Goal: Task Accomplishment & Management: Manage account settings

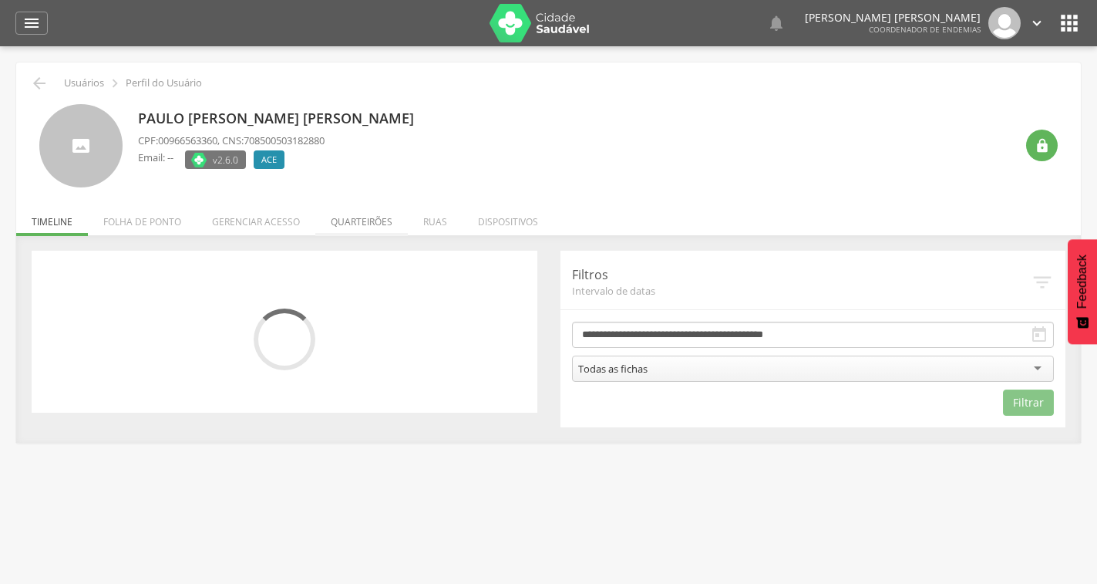
click at [355, 217] on li "Quarteirões" at bounding box center [361, 218] width 93 height 36
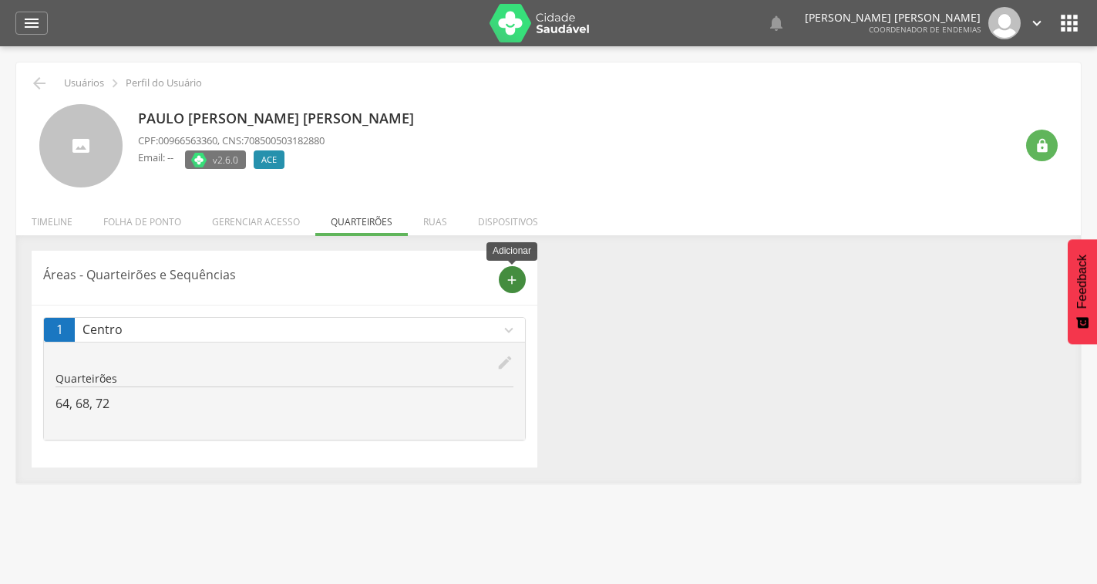
click at [501, 278] on div "add" at bounding box center [512, 279] width 27 height 27
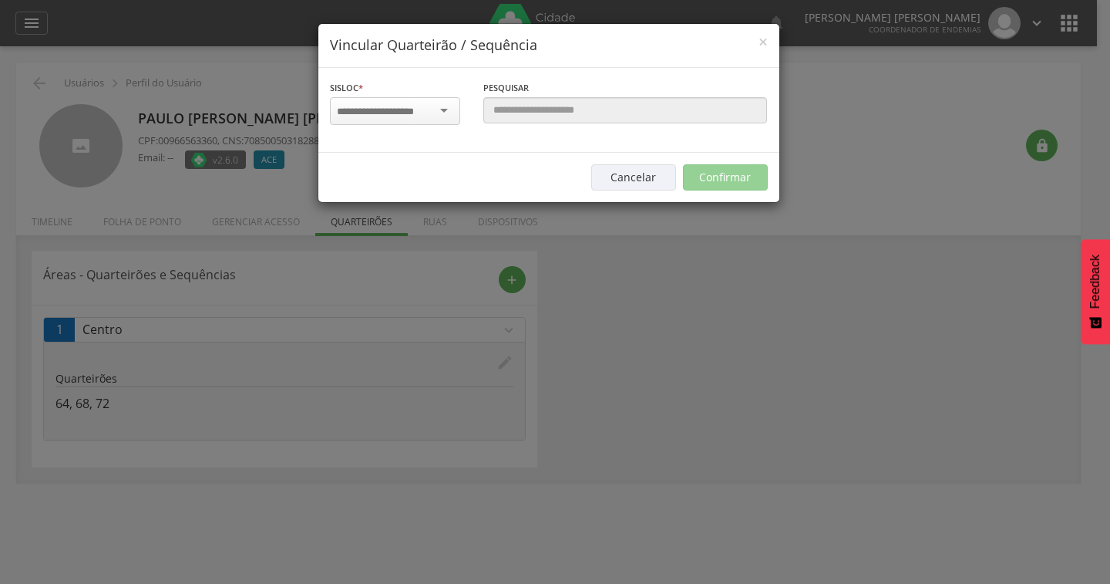
click at [389, 114] on input "select-one" at bounding box center [385, 112] width 97 height 14
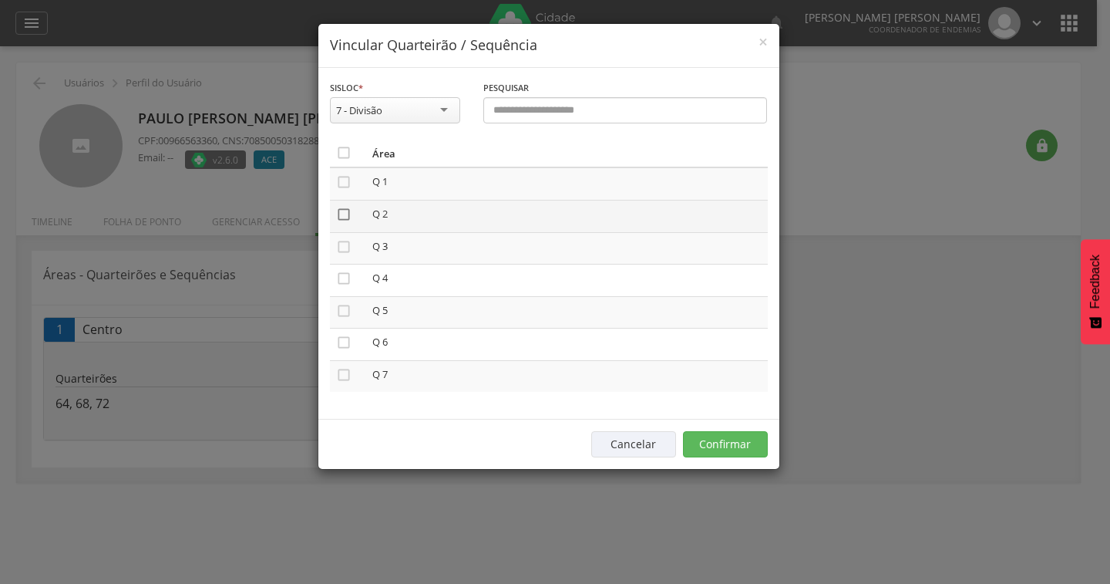
click at [341, 218] on icon "" at bounding box center [343, 214] width 15 height 15
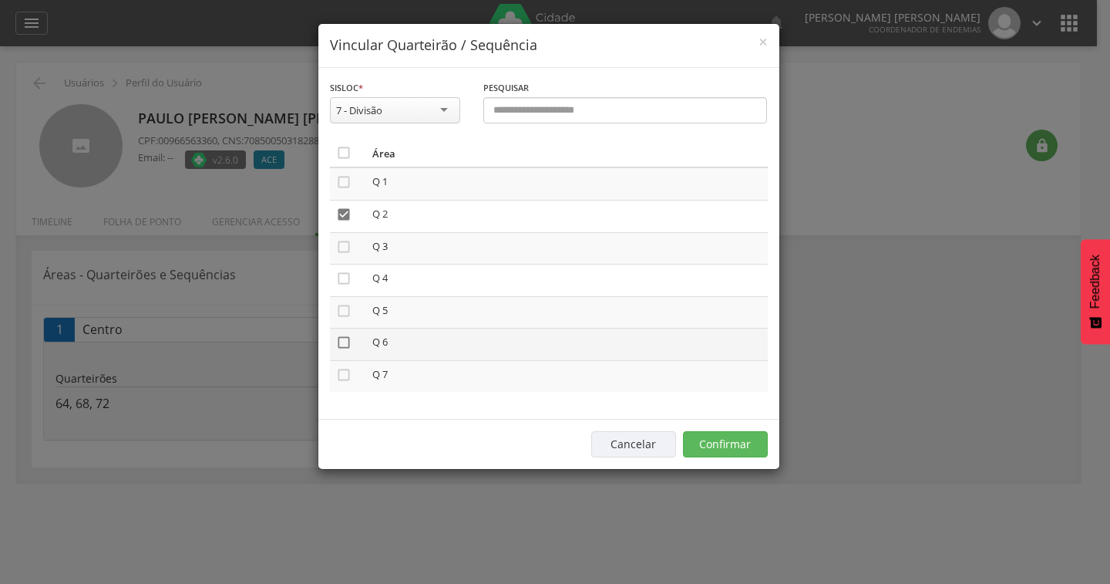
click at [342, 342] on icon "" at bounding box center [343, 342] width 15 height 15
click at [749, 439] on button "Confirmar" at bounding box center [725, 444] width 85 height 26
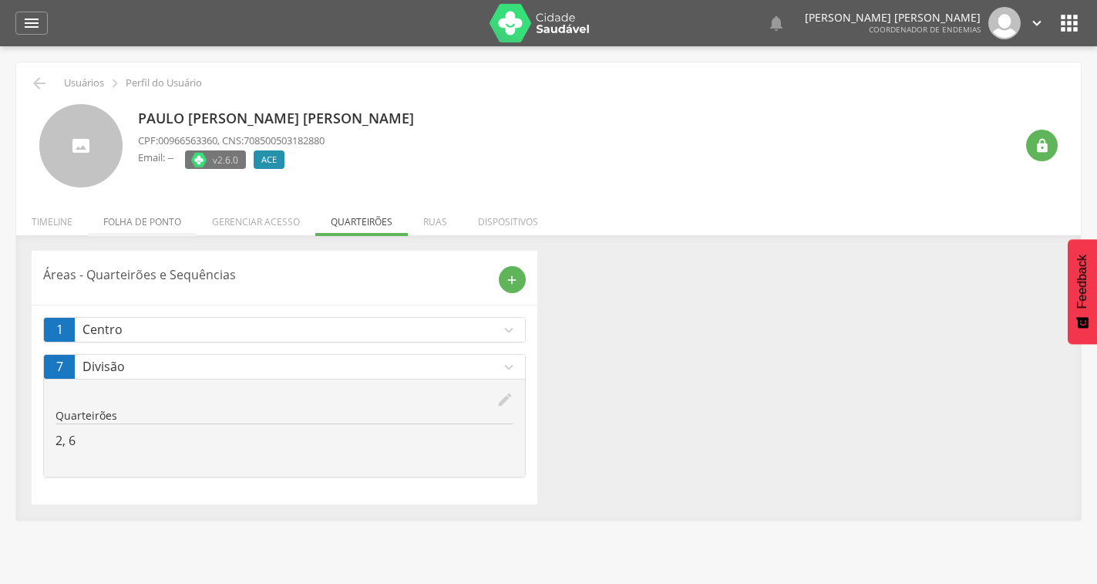
click at [142, 220] on li "Folha de ponto" at bounding box center [142, 218] width 109 height 36
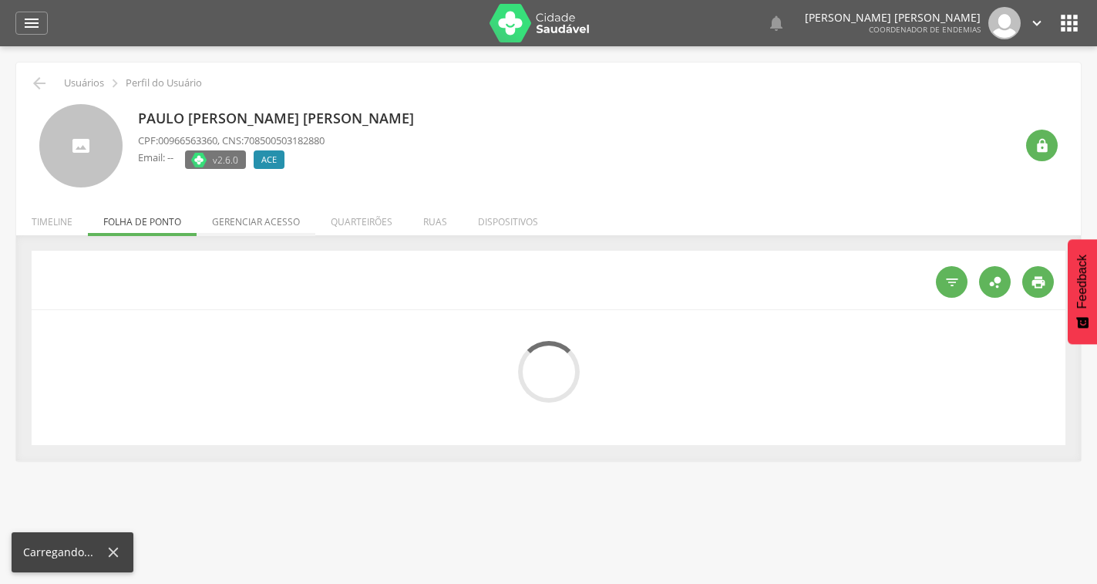
click at [256, 221] on li "Gerenciar acesso" at bounding box center [256, 218] width 119 height 36
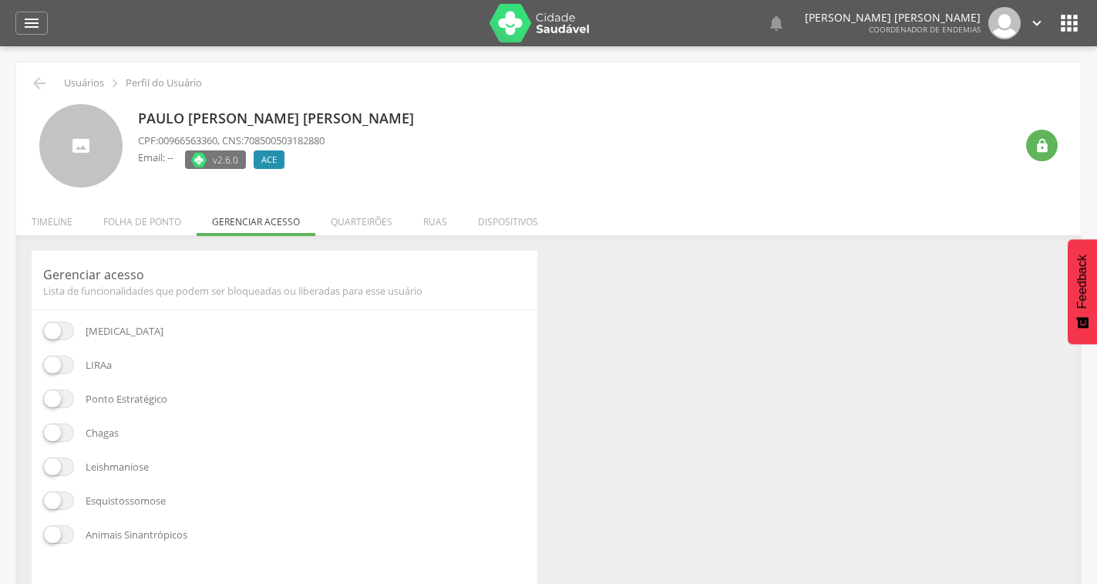
click at [52, 326] on span at bounding box center [58, 330] width 31 height 19
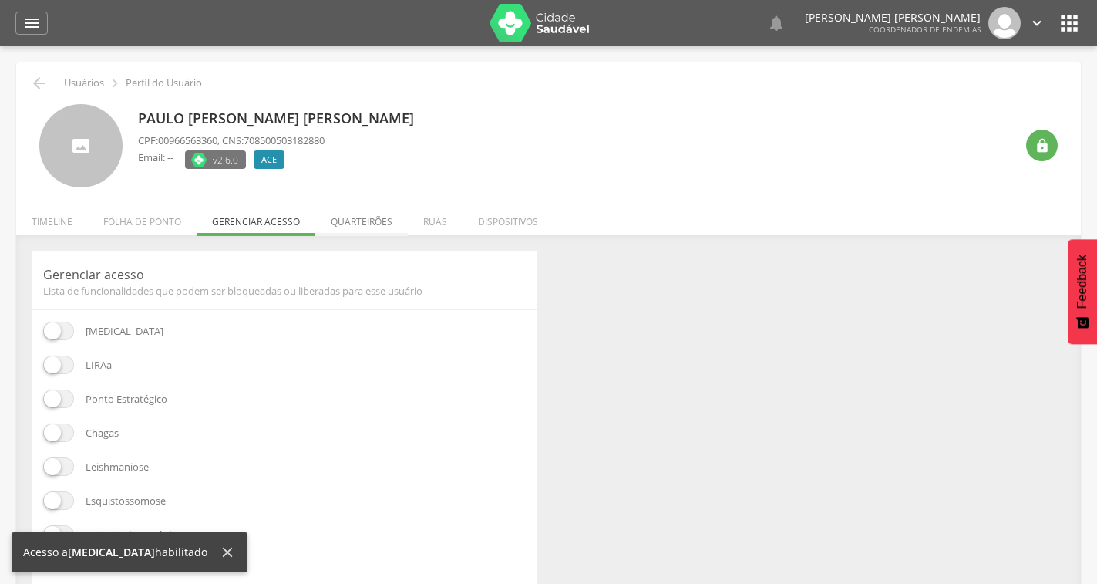
click at [388, 219] on li "Quarteirões" at bounding box center [361, 218] width 93 height 36
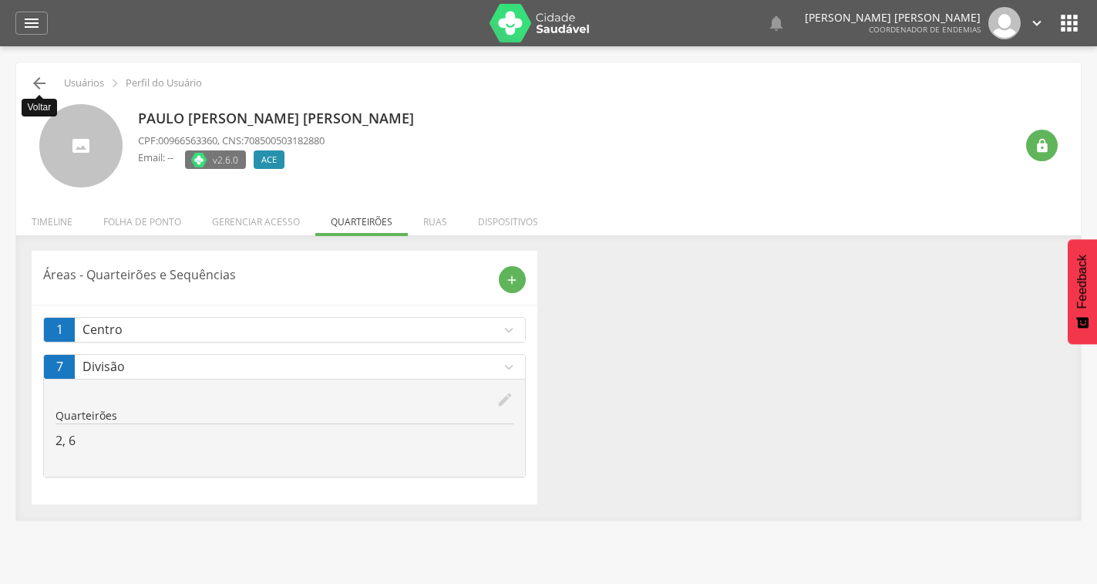
click at [32, 90] on icon "" at bounding box center [39, 83] width 19 height 19
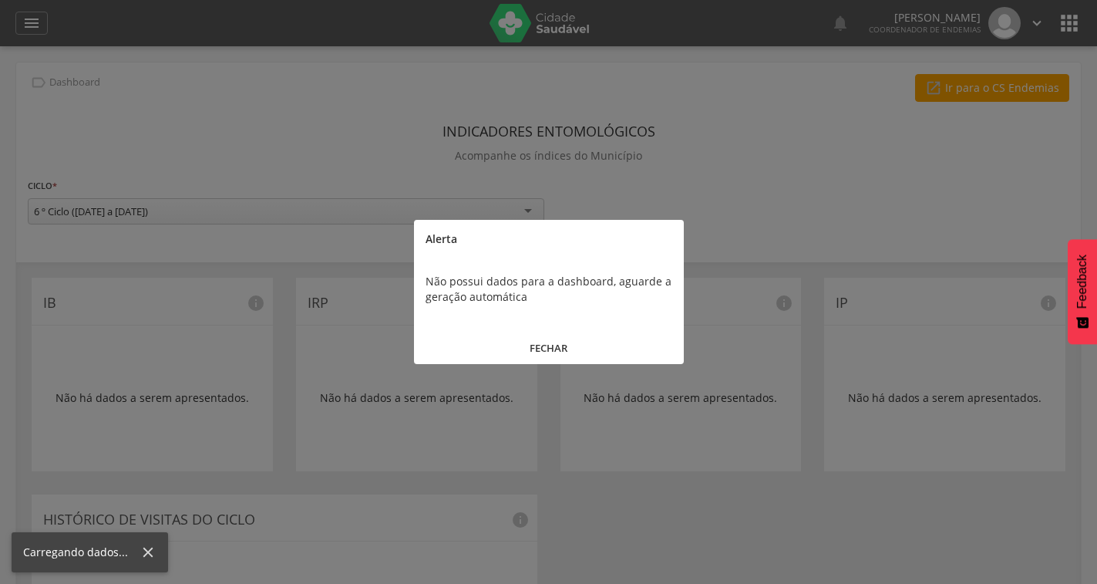
click at [582, 345] on button "FECHAR" at bounding box center [549, 347] width 270 height 33
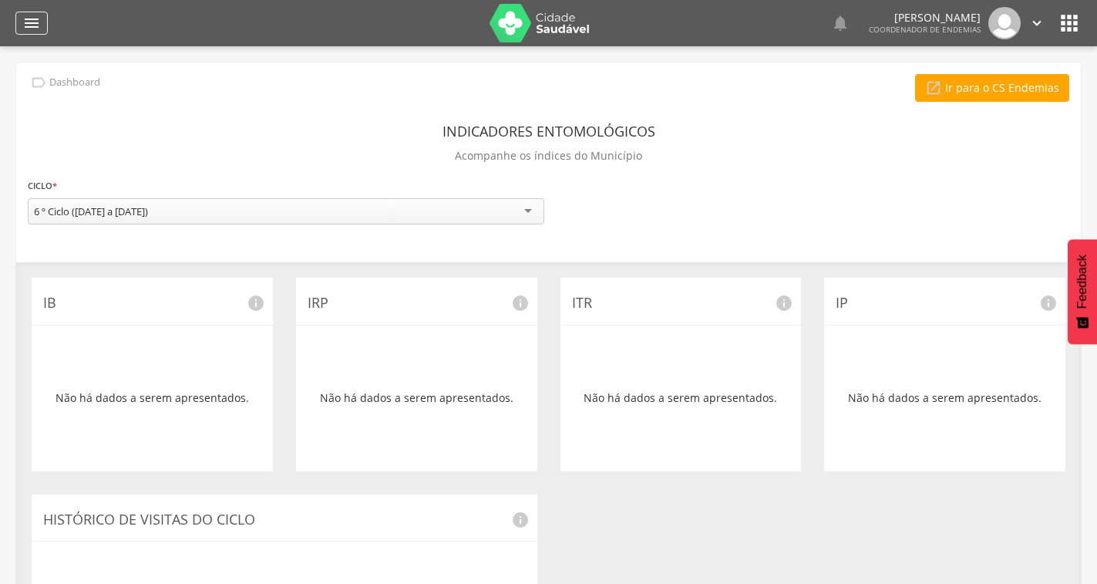
click at [25, 26] on icon "" at bounding box center [31, 23] width 19 height 19
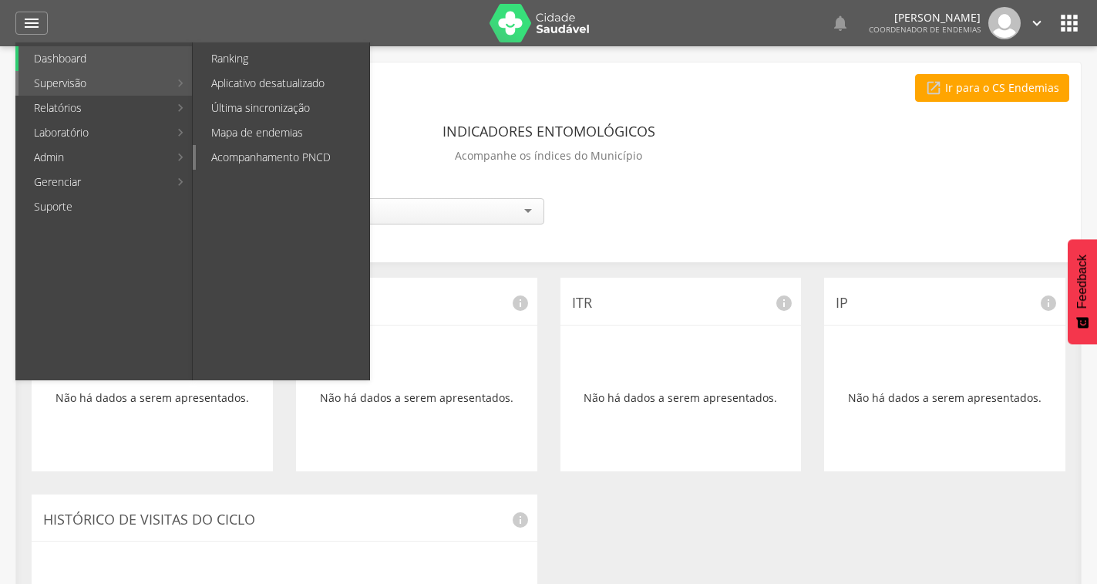
click at [254, 152] on link "Acompanhamento PNCD" at bounding box center [282, 157] width 173 height 25
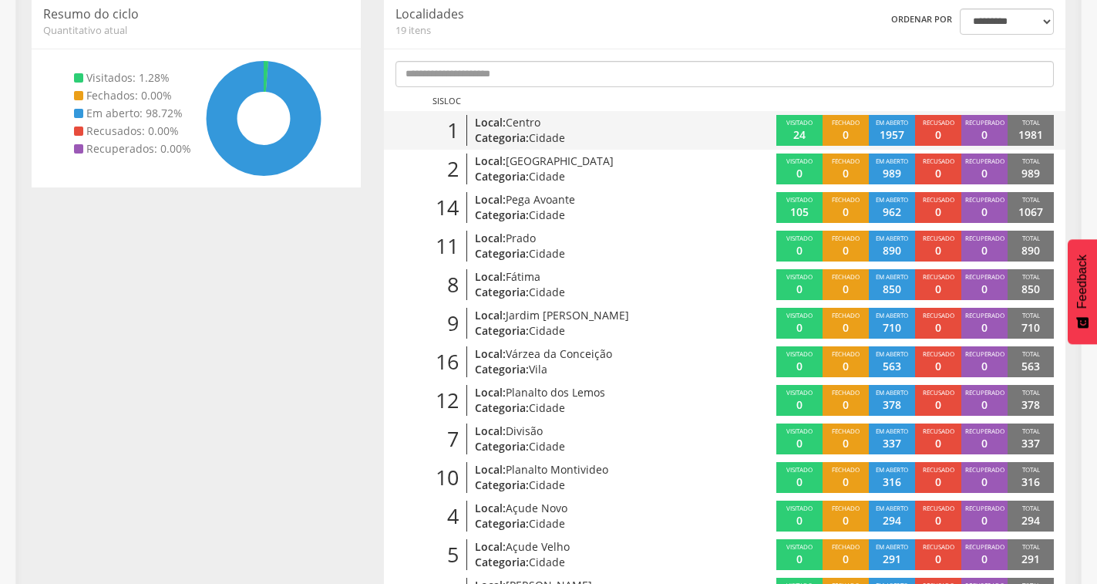
click at [527, 127] on span "Centro" at bounding box center [523, 122] width 35 height 15
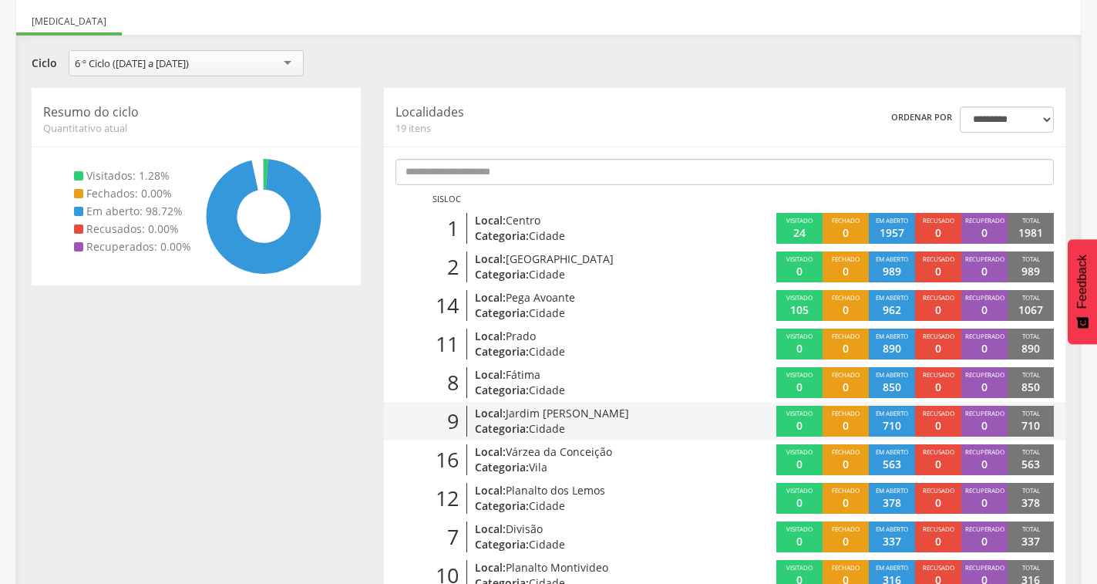
scroll to position [288, 0]
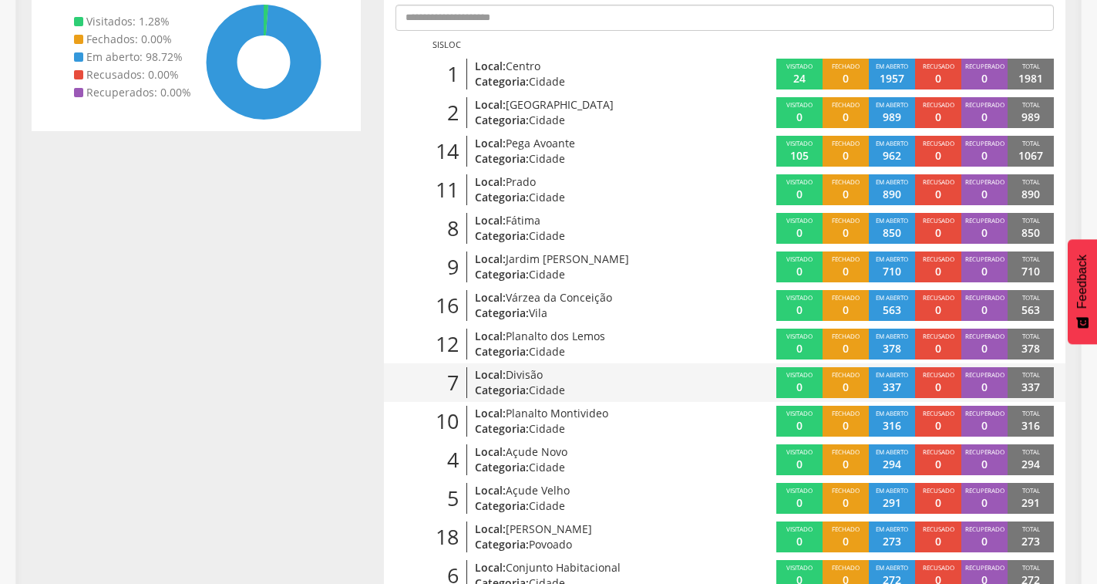
click at [587, 395] on p "Categoria: Cidade" at bounding box center [584, 389] width 218 height 15
